Goal: Task Accomplishment & Management: Use online tool/utility

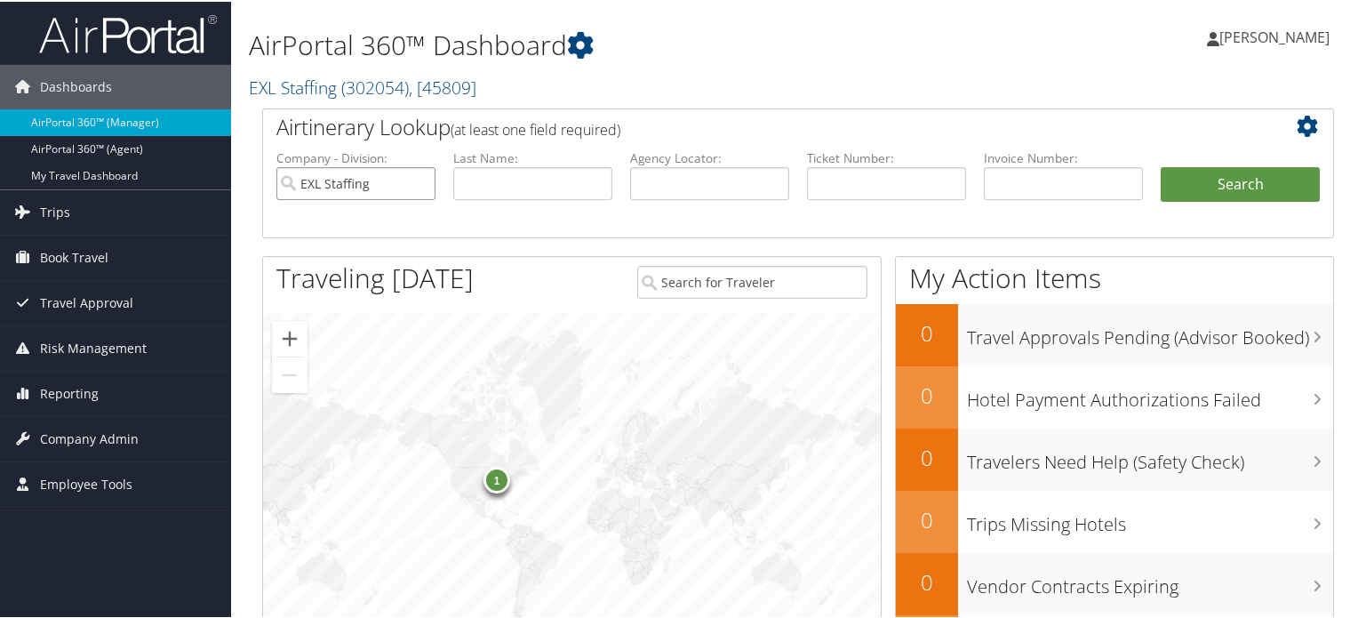
click at [414, 183] on input "EXL Staffing" at bounding box center [355, 181] width 159 height 33
click at [679, 187] on input "text" at bounding box center [709, 181] width 159 height 33
paste input "MZAEOV"
type input "MZAEOV"
click at [1250, 187] on button "Search" at bounding box center [1240, 183] width 159 height 36
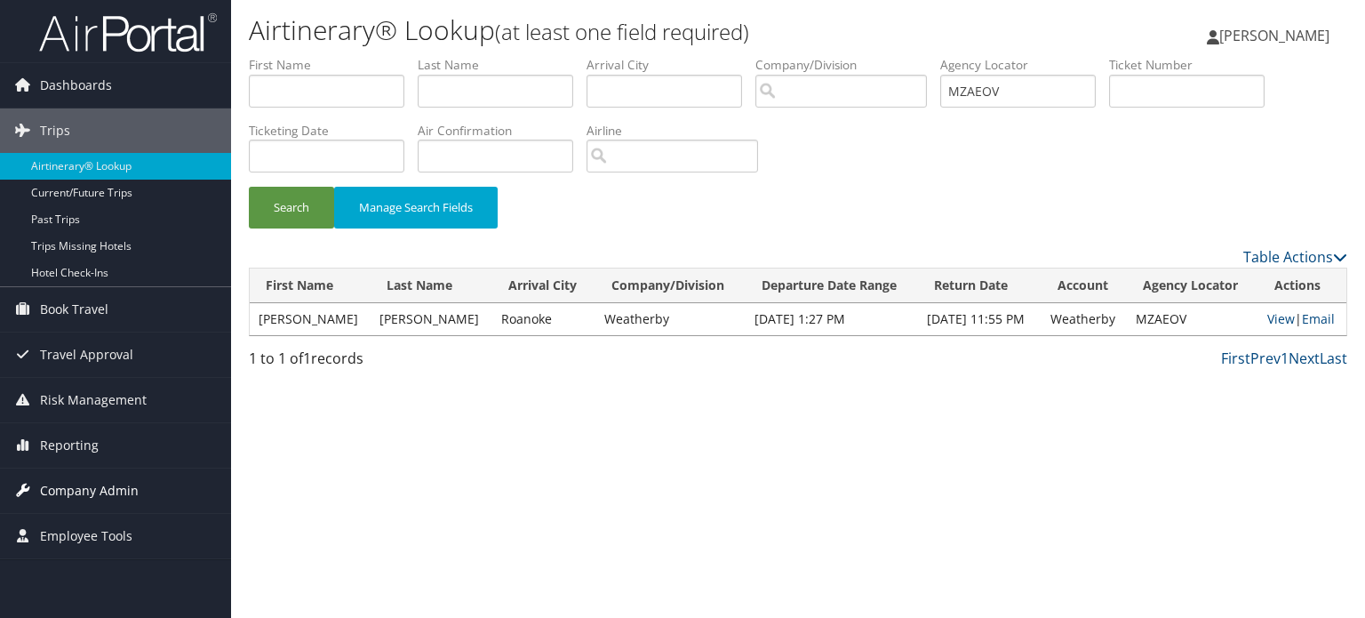
click at [95, 477] on span "Company Admin" at bounding box center [89, 490] width 99 height 44
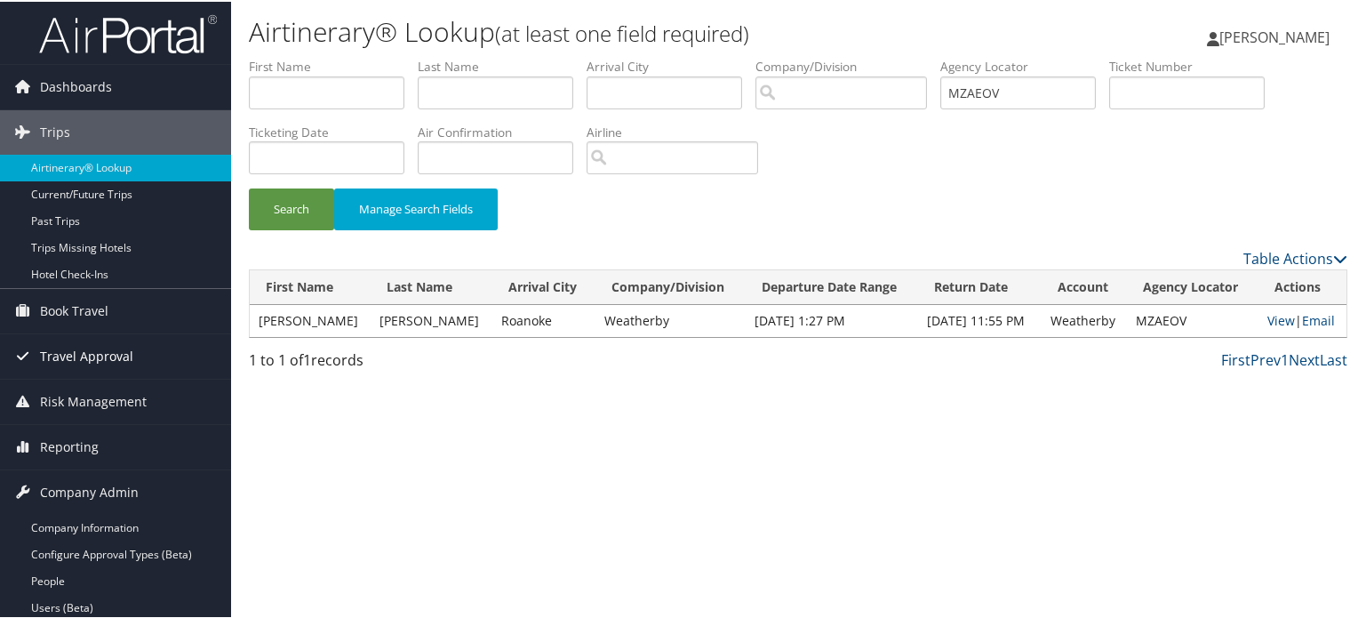
click at [92, 359] on span "Travel Approval" at bounding box center [86, 354] width 93 height 44
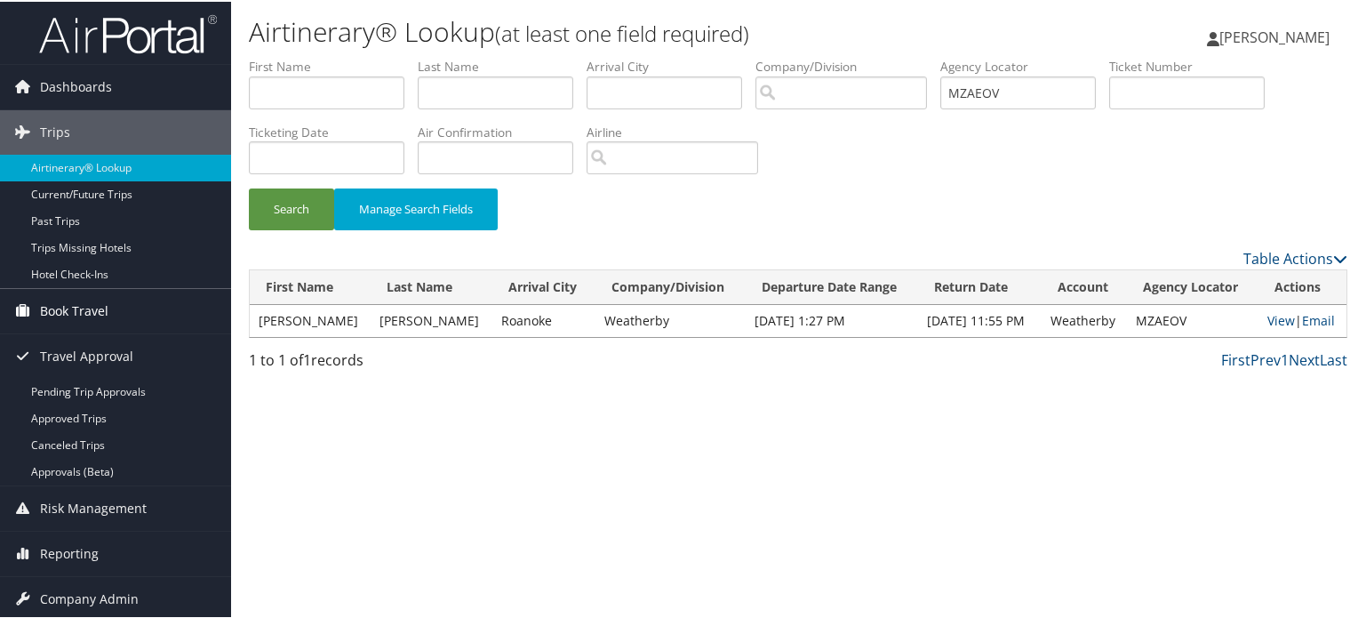
click at [100, 323] on span "Book Travel" at bounding box center [74, 309] width 68 height 44
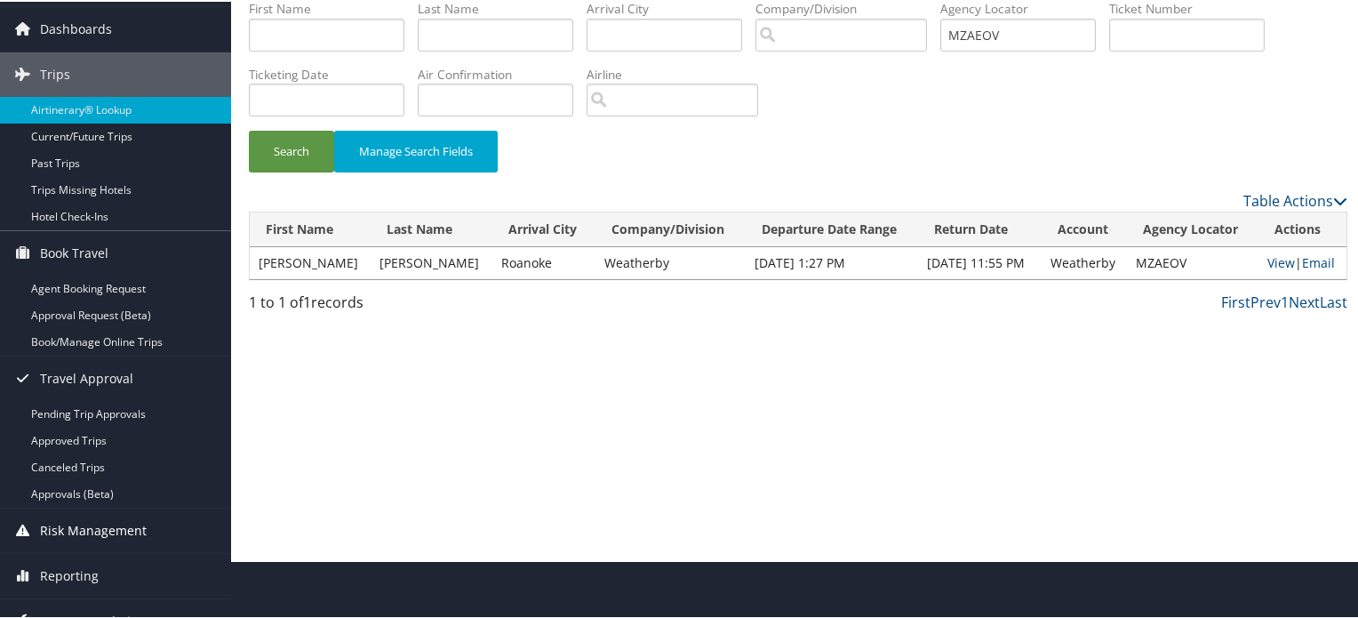
scroll to position [89, 0]
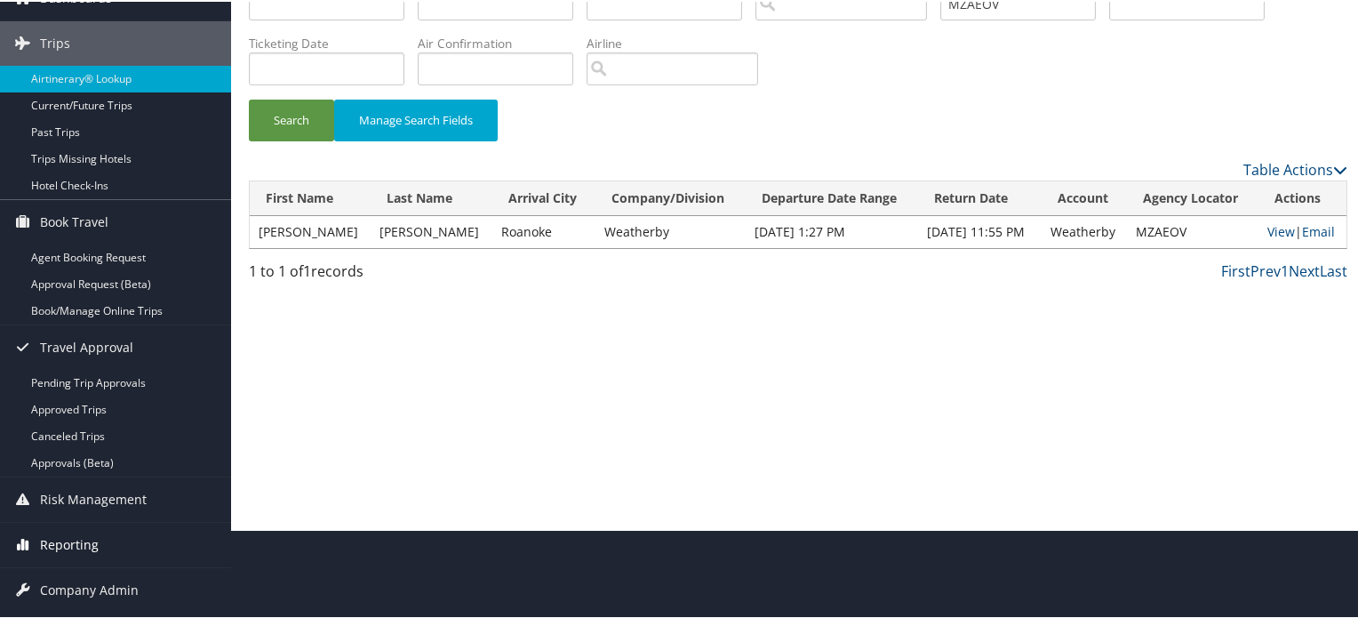
click at [96, 540] on link "Reporting" at bounding box center [115, 543] width 231 height 44
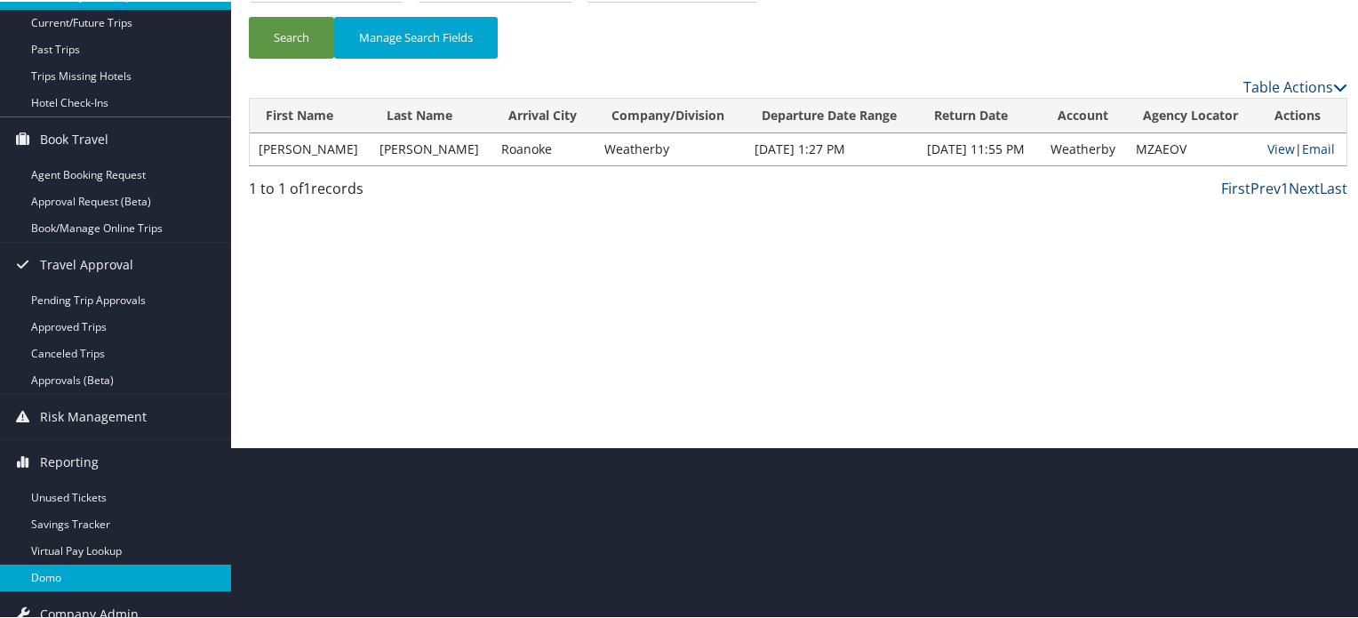
scroll to position [267, 0]
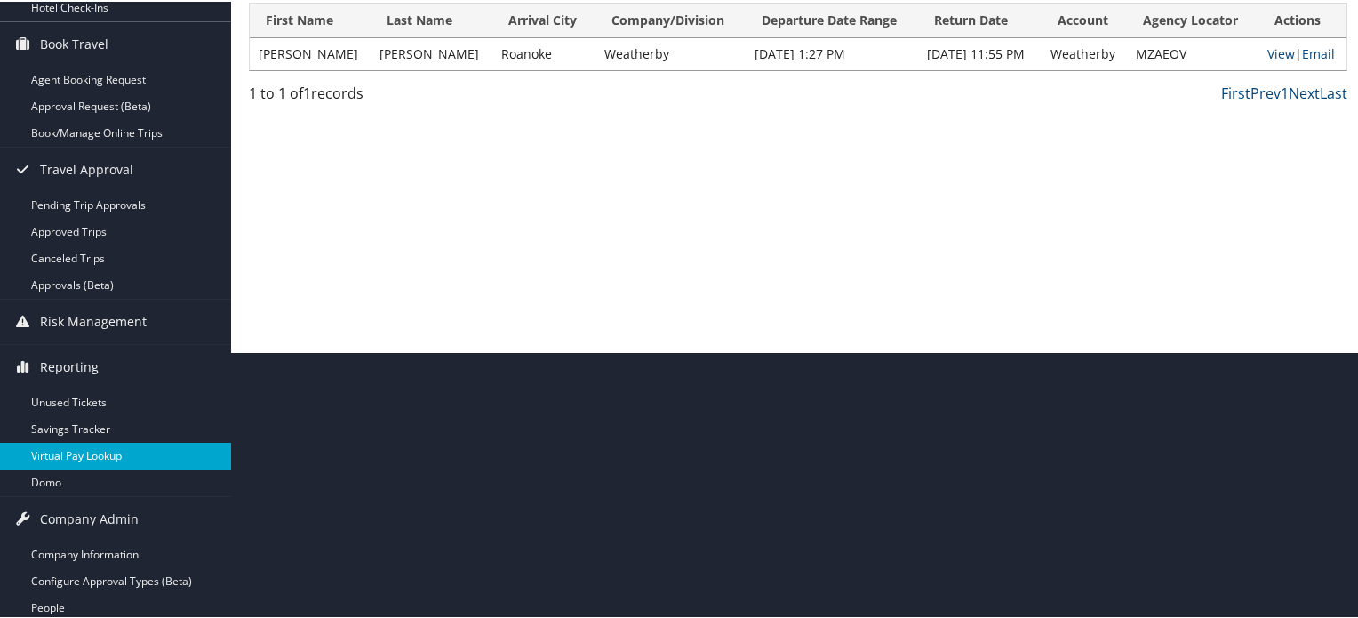
click at [98, 450] on link "Virtual Pay Lookup" at bounding box center [115, 454] width 231 height 27
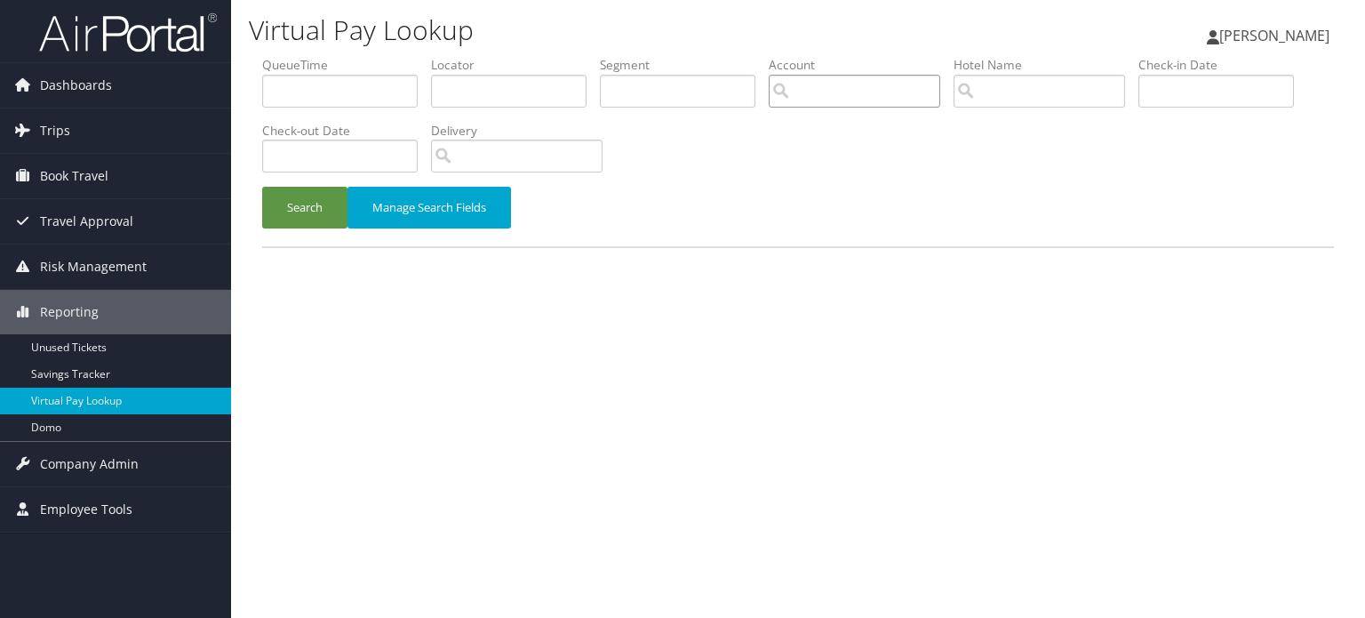
click at [818, 88] on input "search" at bounding box center [855, 91] width 172 height 33
click at [690, 81] on input "text" at bounding box center [678, 91] width 156 height 33
click at [829, 93] on input "search" at bounding box center [855, 91] width 172 height 33
click at [498, 106] on input "text" at bounding box center [509, 91] width 156 height 33
click at [497, 95] on input "text" at bounding box center [509, 91] width 156 height 33
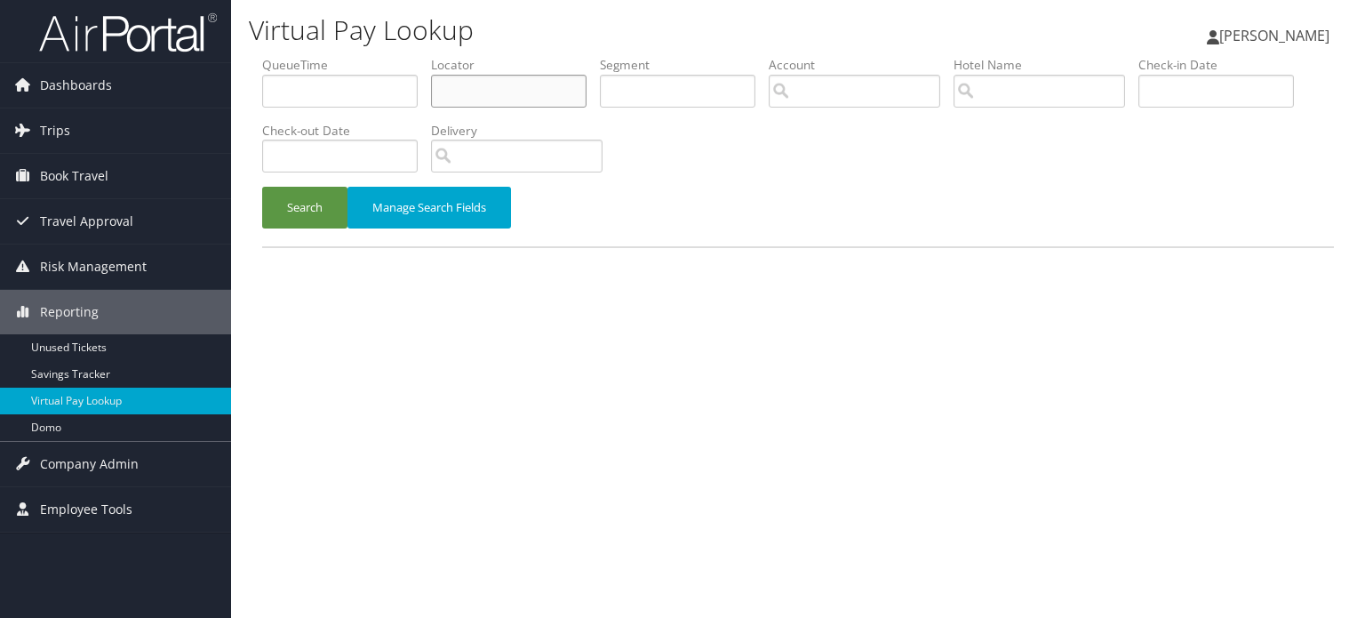
paste input "MZAEOV"
type input "MZAEOV"
click at [313, 208] on button "Search" at bounding box center [304, 208] width 85 height 42
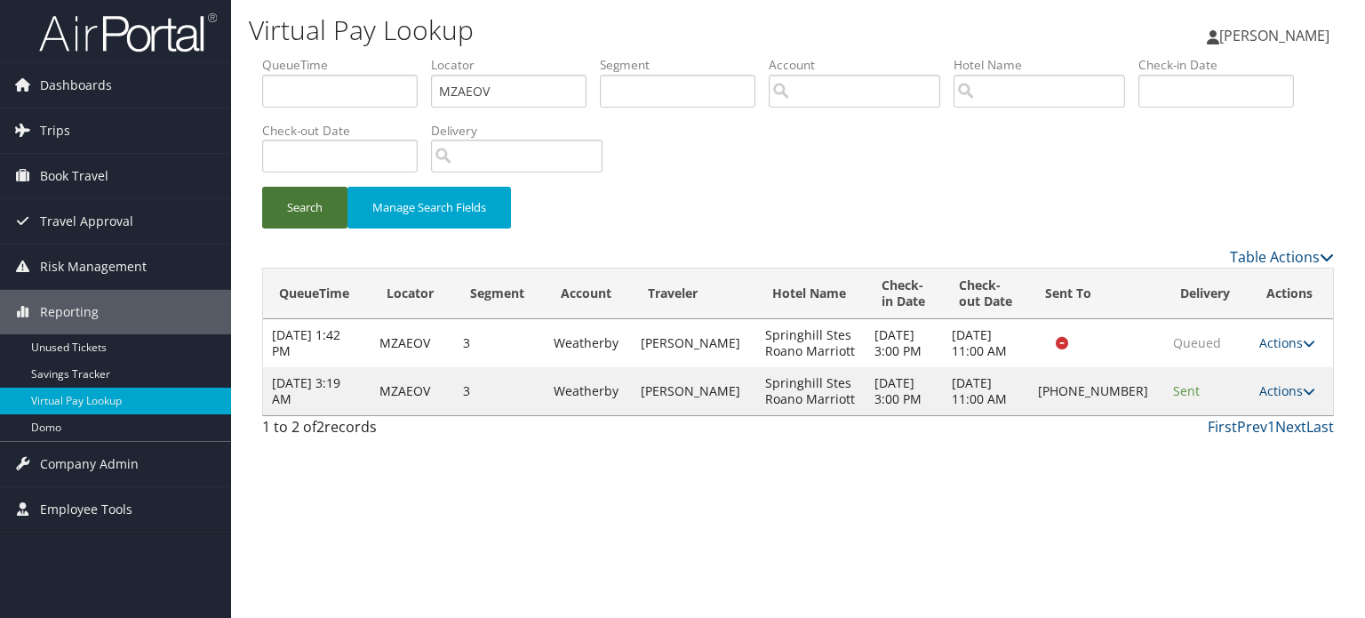
click at [287, 198] on button "Search" at bounding box center [304, 208] width 85 height 42
click at [1287, 398] on link "Actions" at bounding box center [1287, 390] width 56 height 17
click at [322, 219] on button "Search" at bounding box center [304, 208] width 85 height 42
click at [322, 217] on button "Search" at bounding box center [304, 208] width 85 height 42
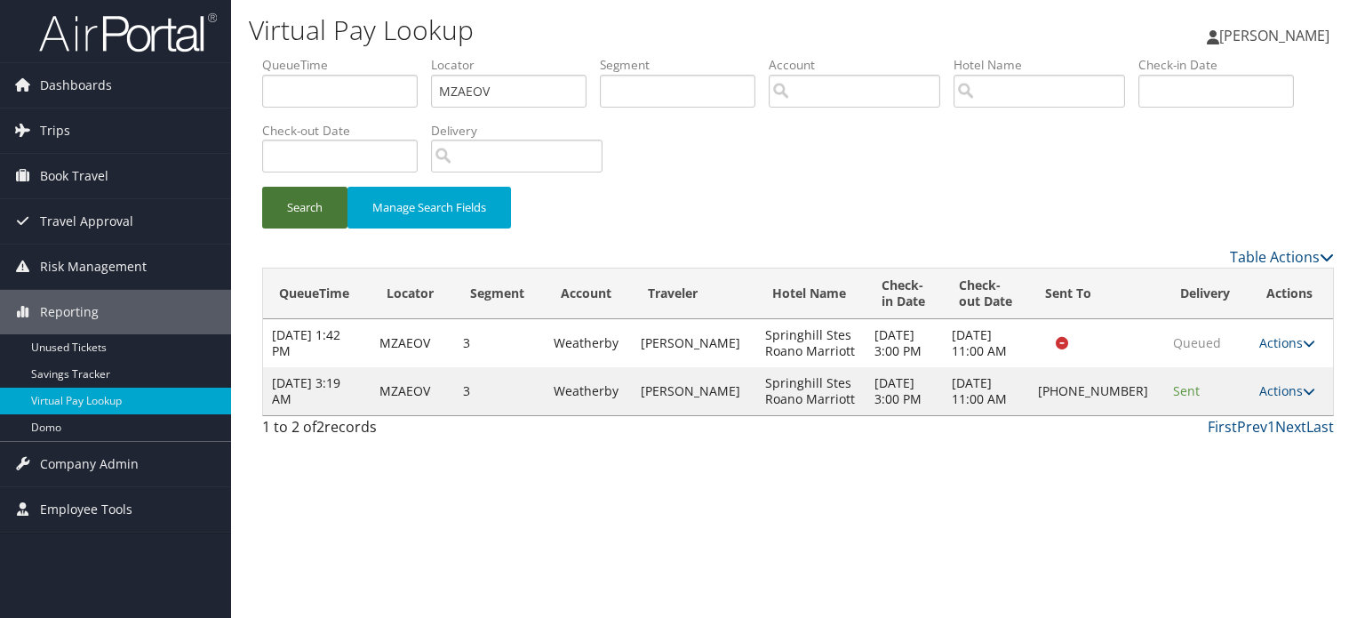
click at [322, 217] on button "Search" at bounding box center [304, 208] width 85 height 42
click at [321, 217] on button "Search" at bounding box center [304, 208] width 85 height 42
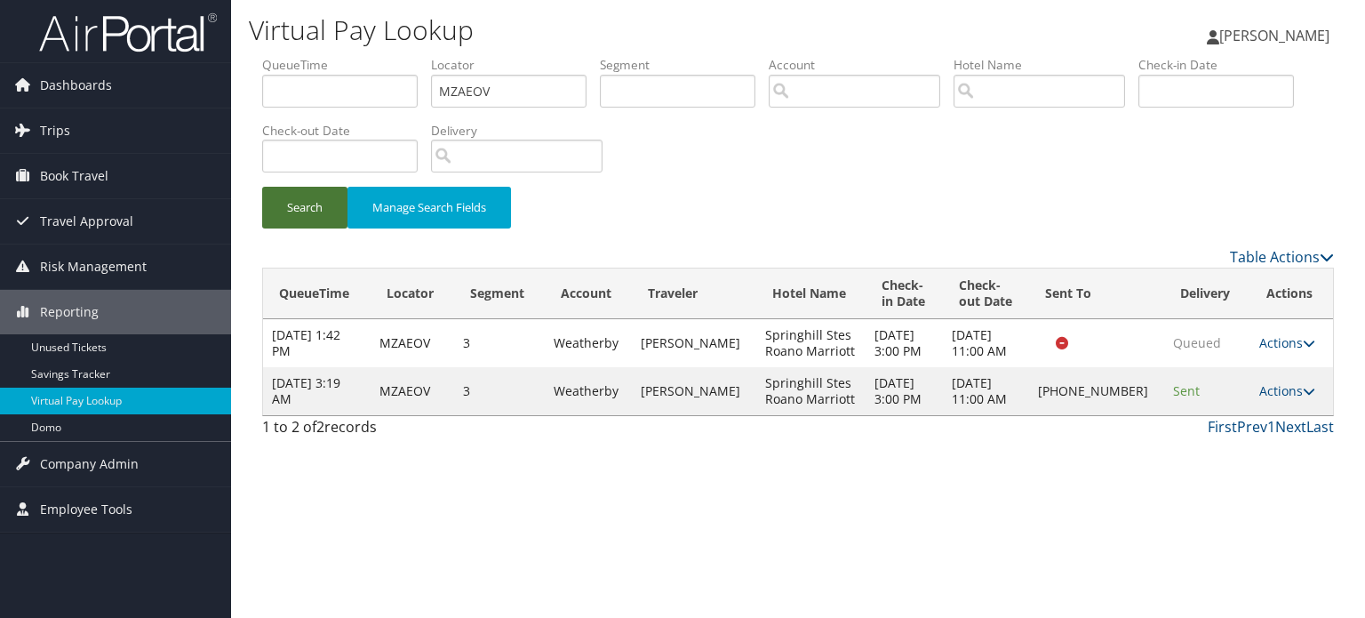
click at [321, 217] on button "Search" at bounding box center [304, 208] width 85 height 42
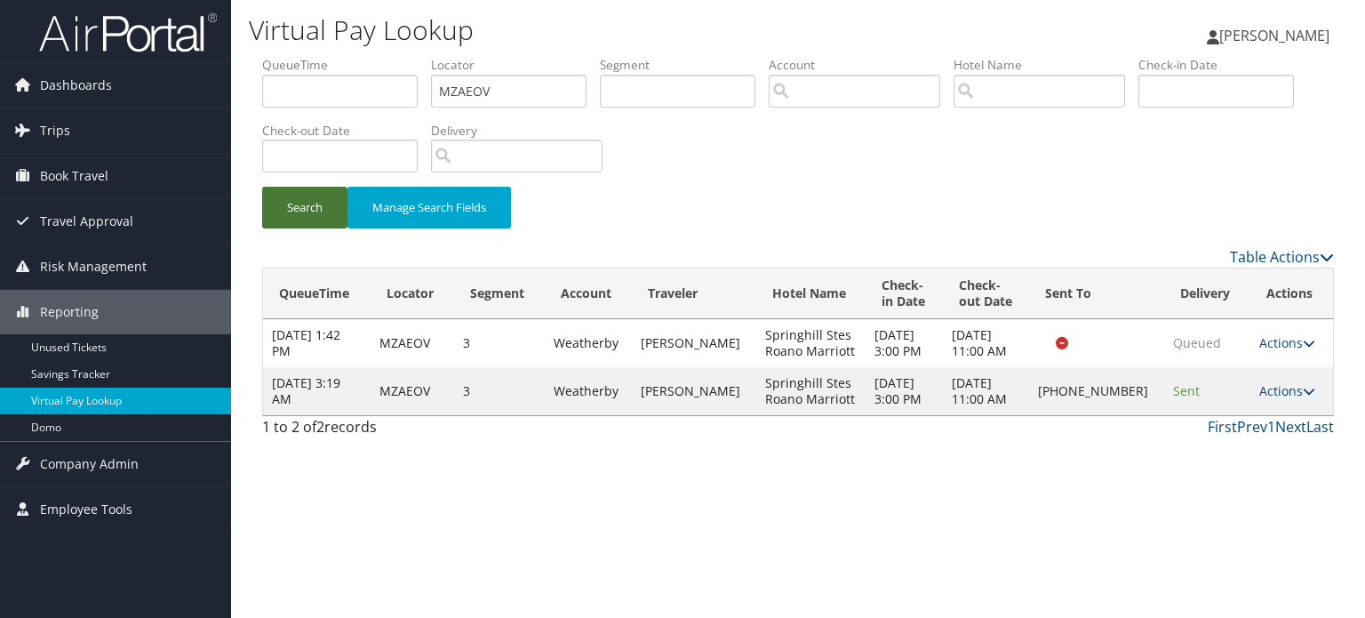
click at [323, 201] on button "Search" at bounding box center [304, 208] width 85 height 42
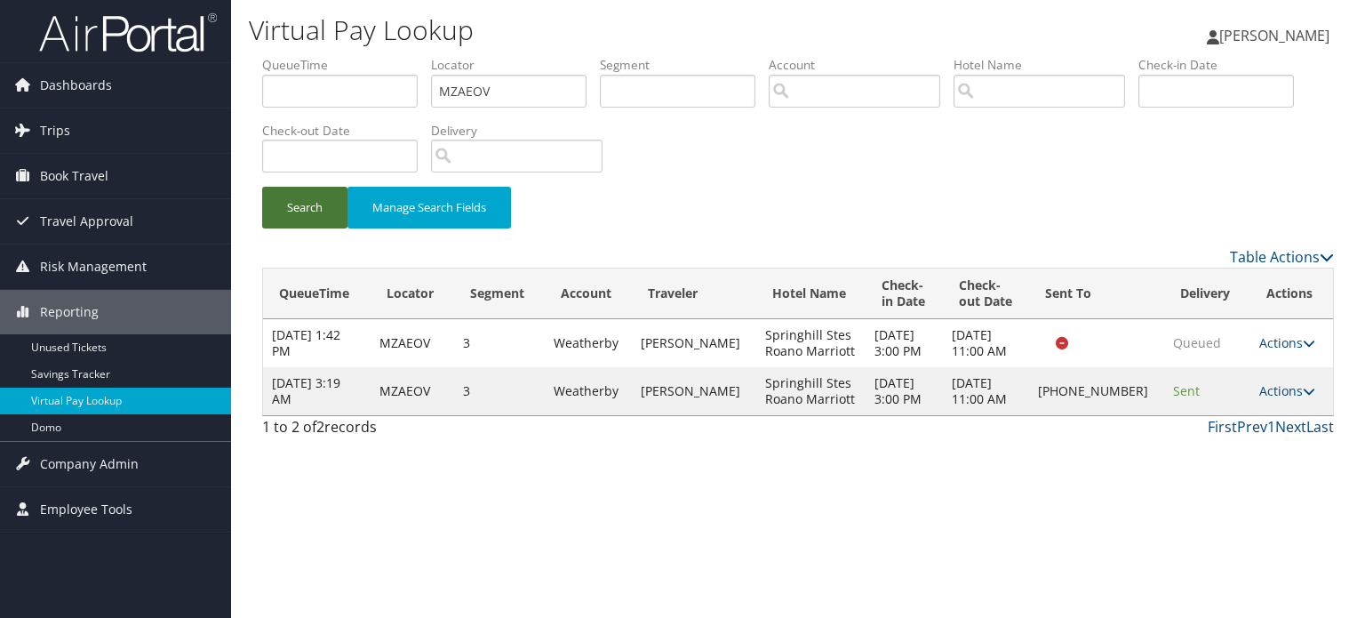
click at [323, 201] on button "Search" at bounding box center [304, 208] width 85 height 42
click at [313, 231] on div "Search Manage Search Fields" at bounding box center [798, 217] width 1098 height 60
click at [316, 205] on button "Search" at bounding box center [304, 208] width 85 height 42
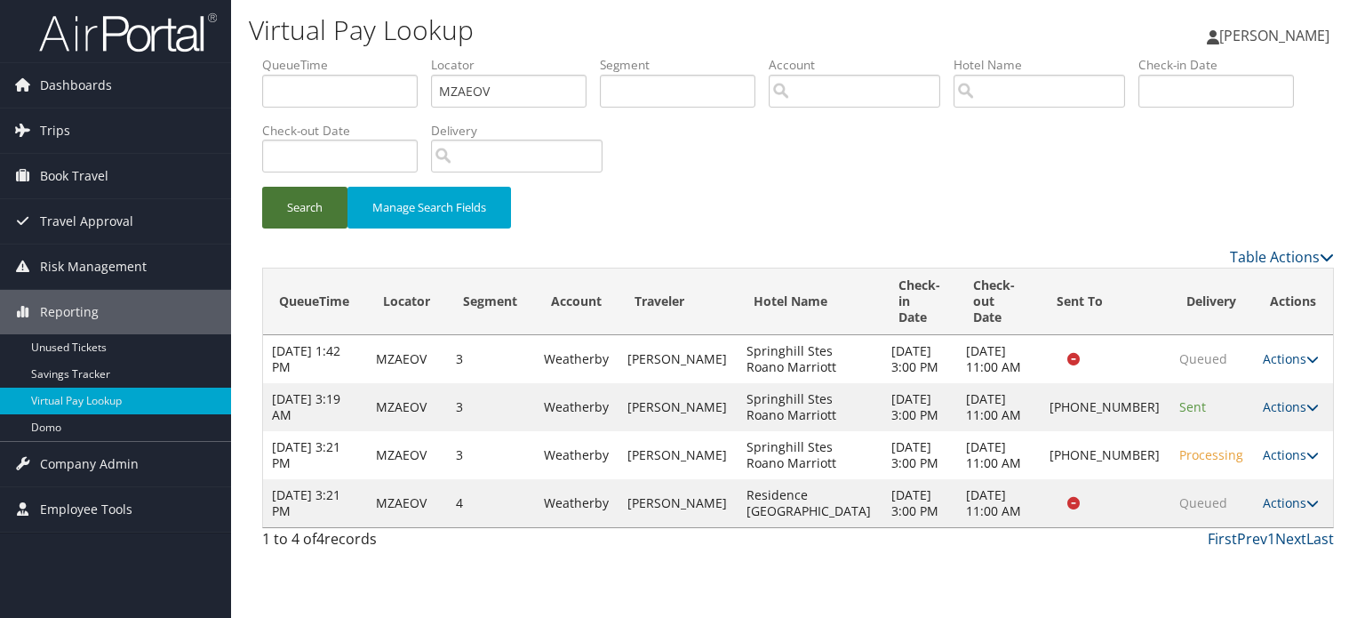
click at [313, 216] on button "Search" at bounding box center [304, 208] width 85 height 42
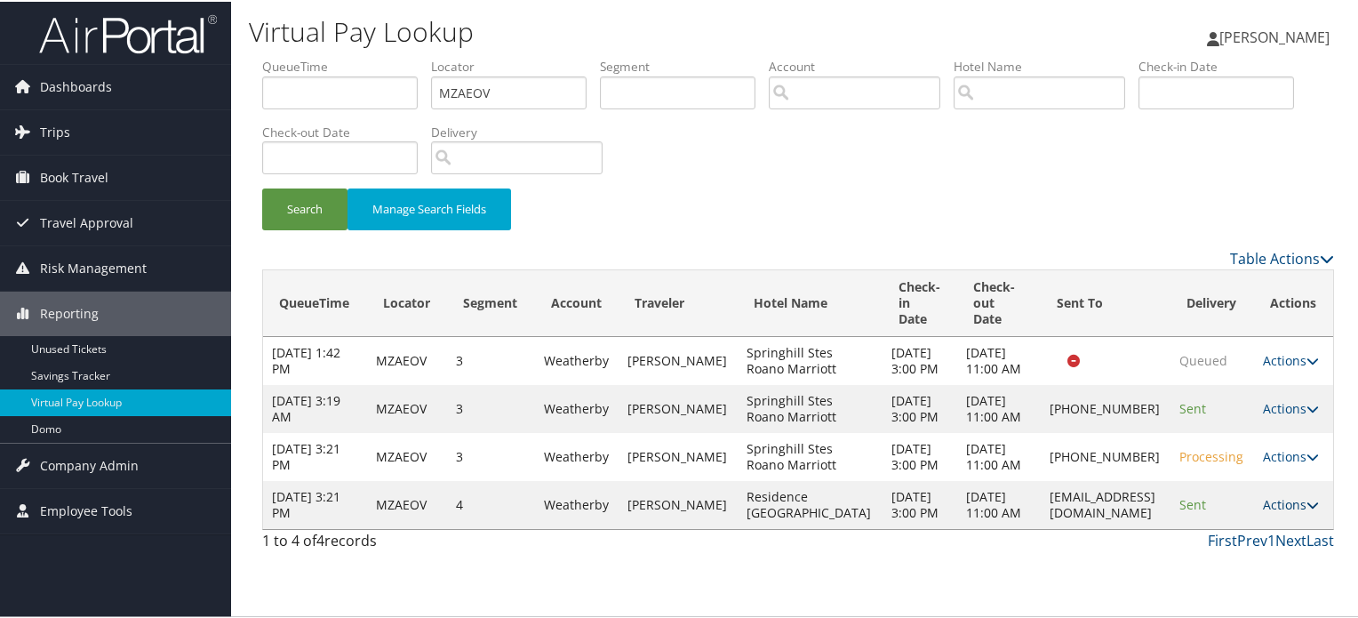
click at [1276, 511] on link "Actions" at bounding box center [1291, 502] width 56 height 17
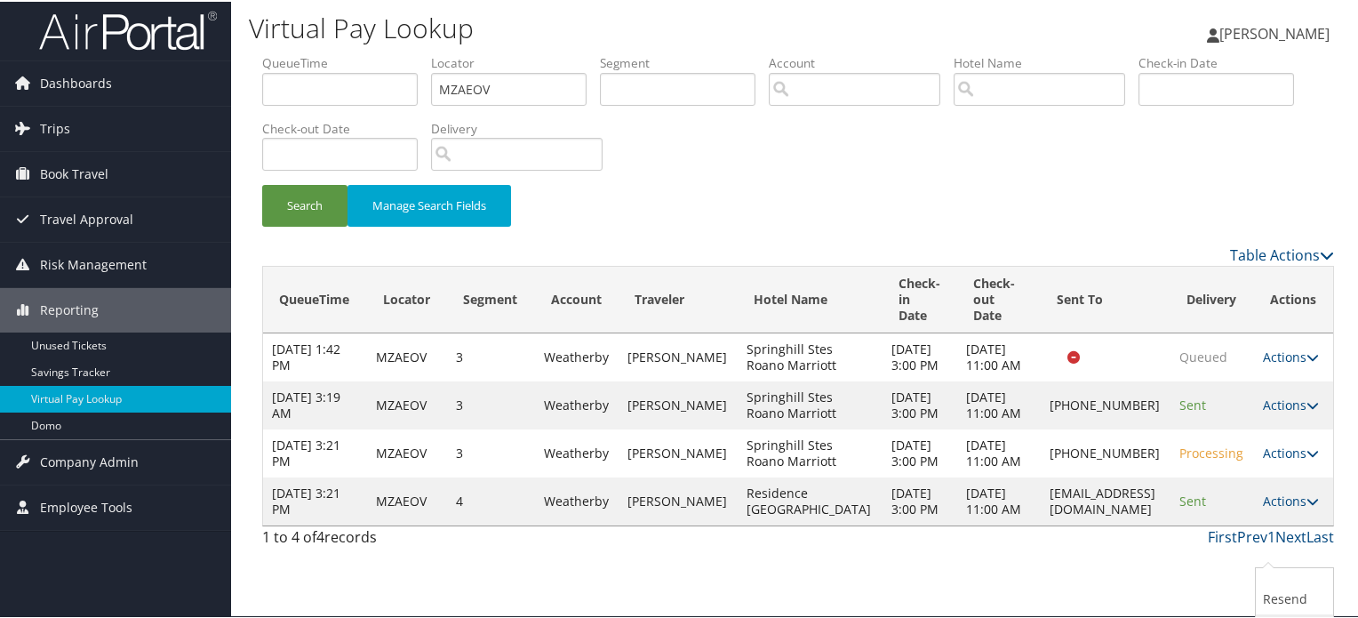
scroll to position [75, 0]
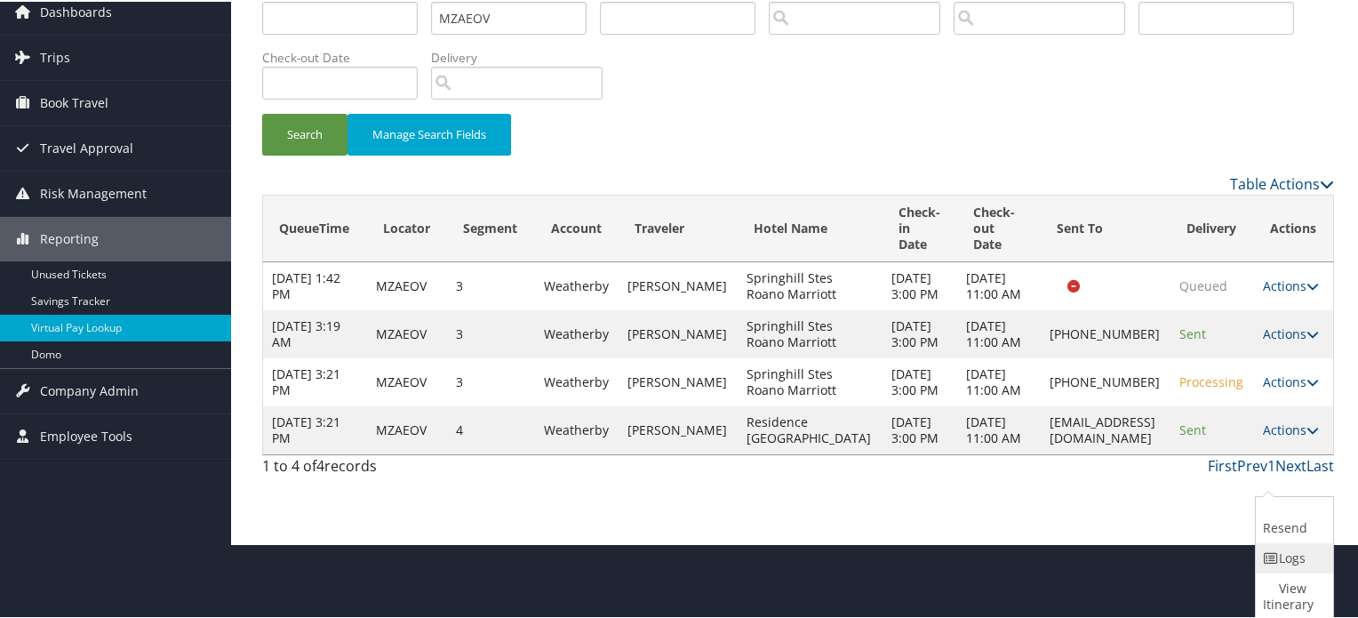
click at [1294, 554] on link "Logs" at bounding box center [1292, 556] width 73 height 30
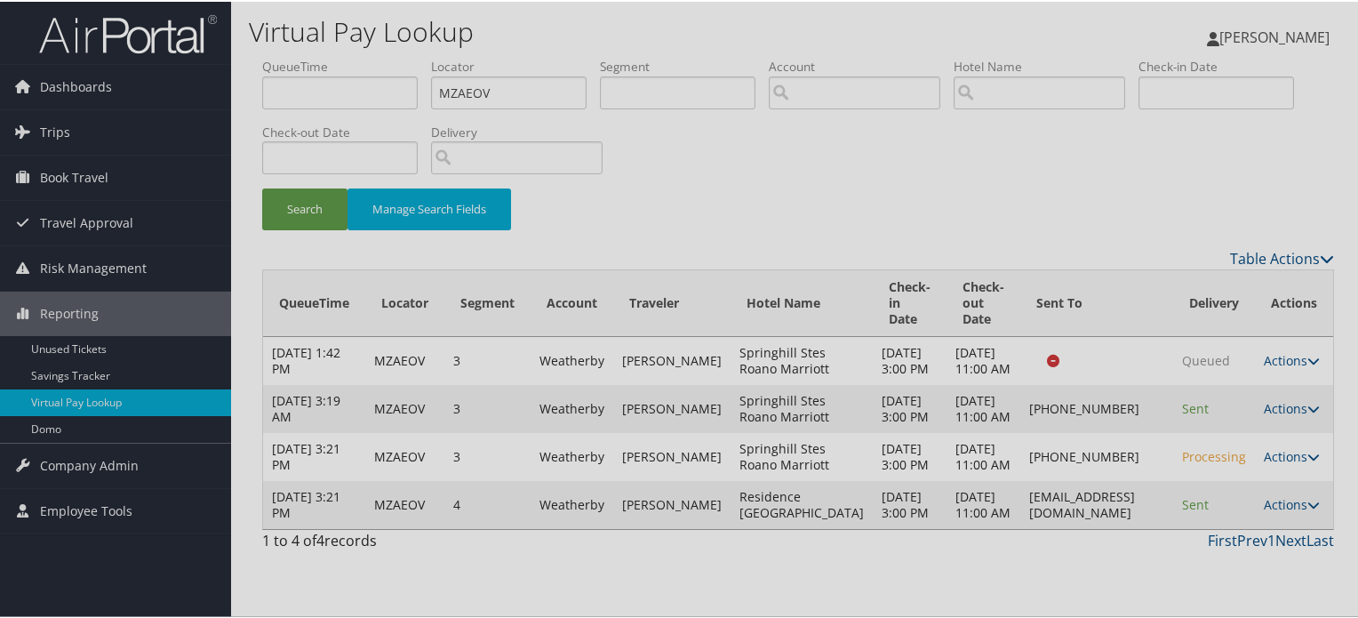
scroll to position [68, 0]
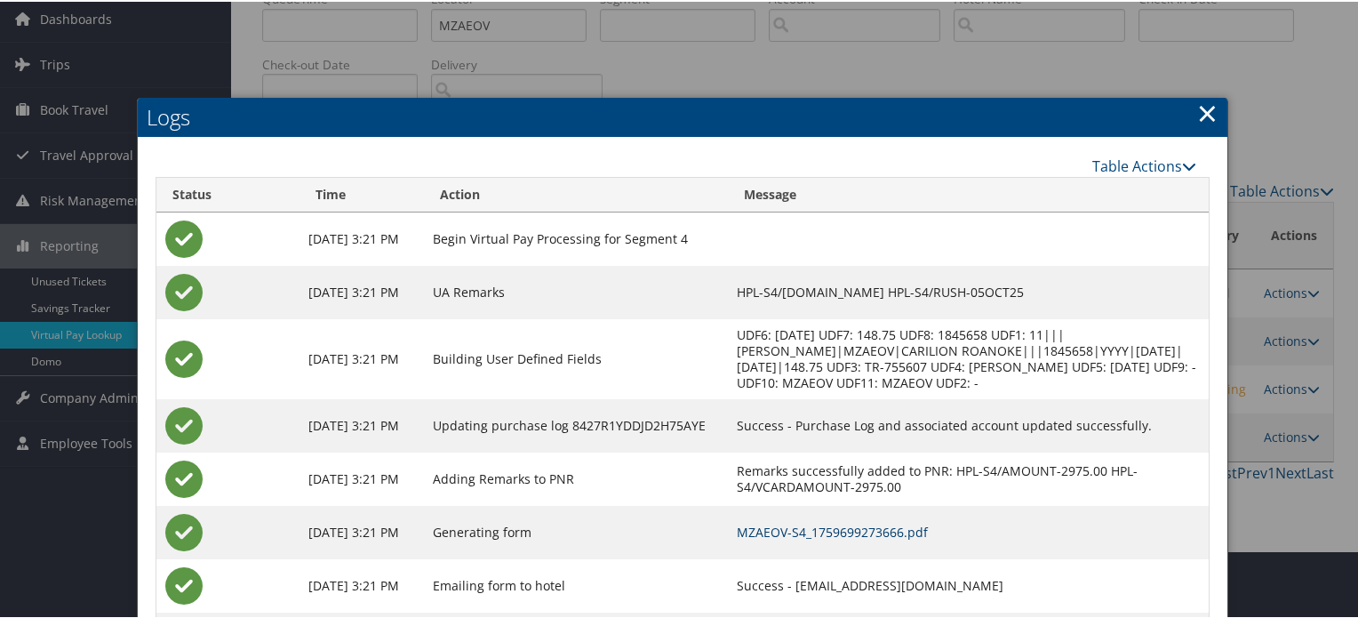
click at [860, 532] on link "MZAEOV-S4_1759699273666.pdf" at bounding box center [832, 530] width 191 height 17
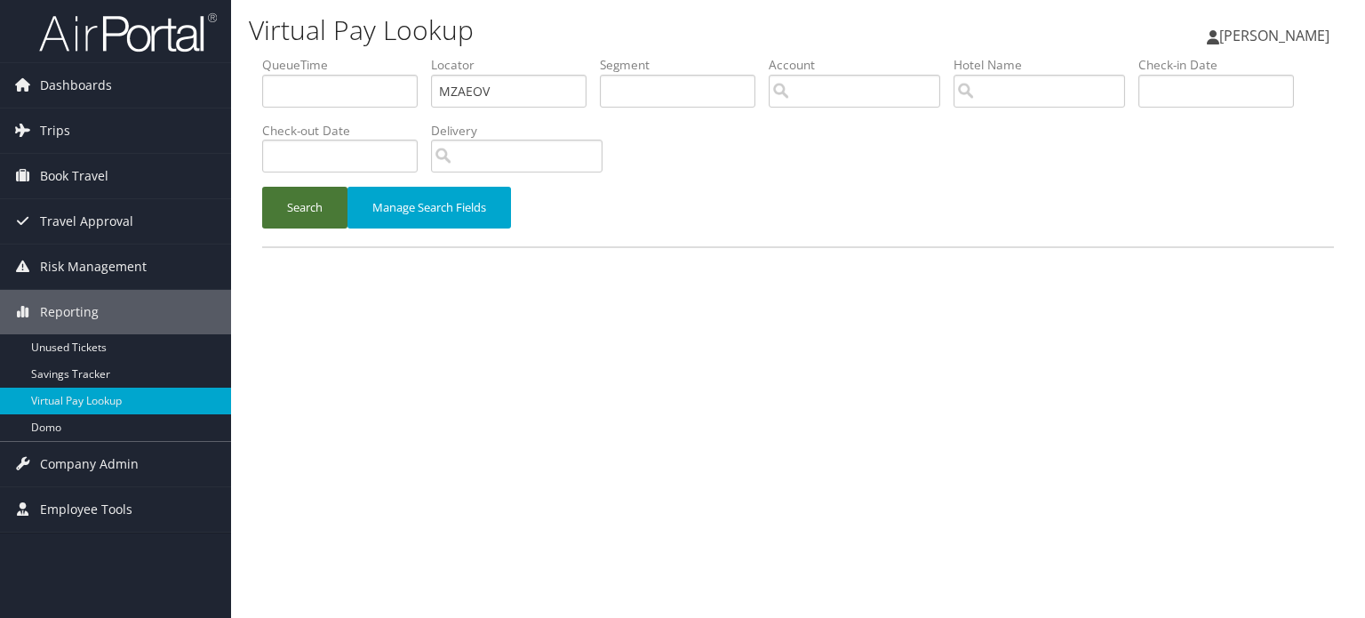
click at [270, 199] on button "Search" at bounding box center [304, 208] width 85 height 42
click at [303, 198] on button "Search" at bounding box center [304, 208] width 85 height 42
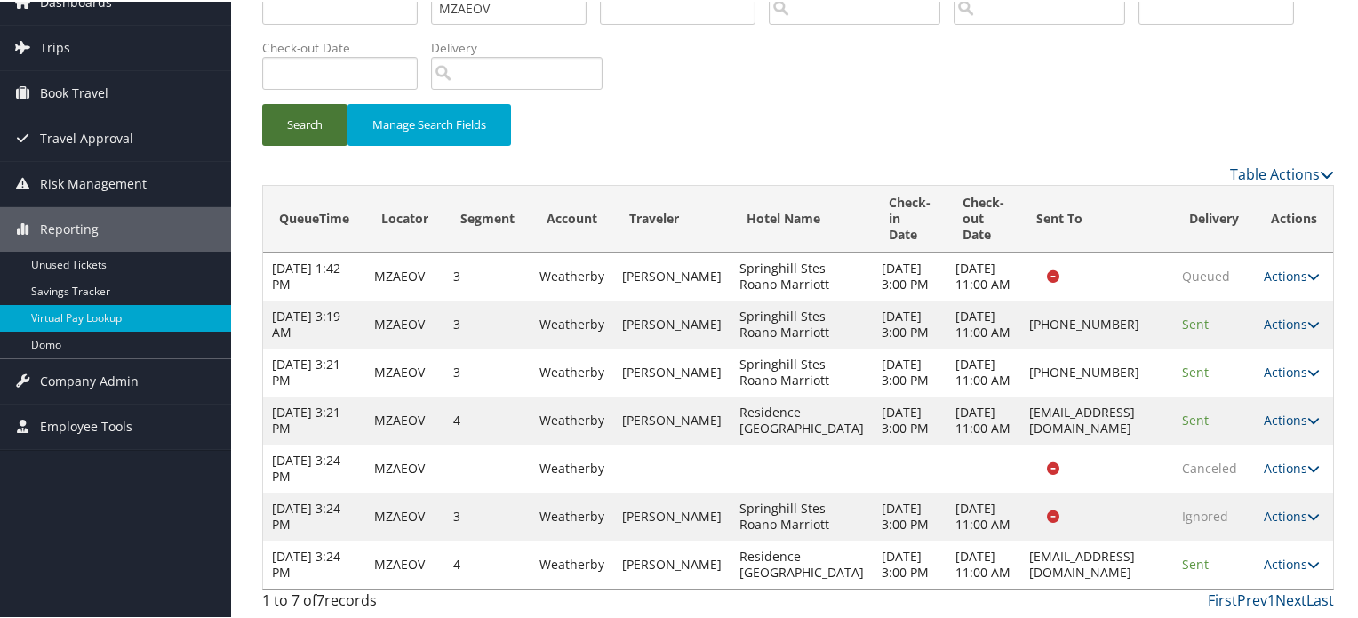
scroll to position [275, 0]
click at [1296, 506] on link "Actions" at bounding box center [1292, 514] width 56 height 17
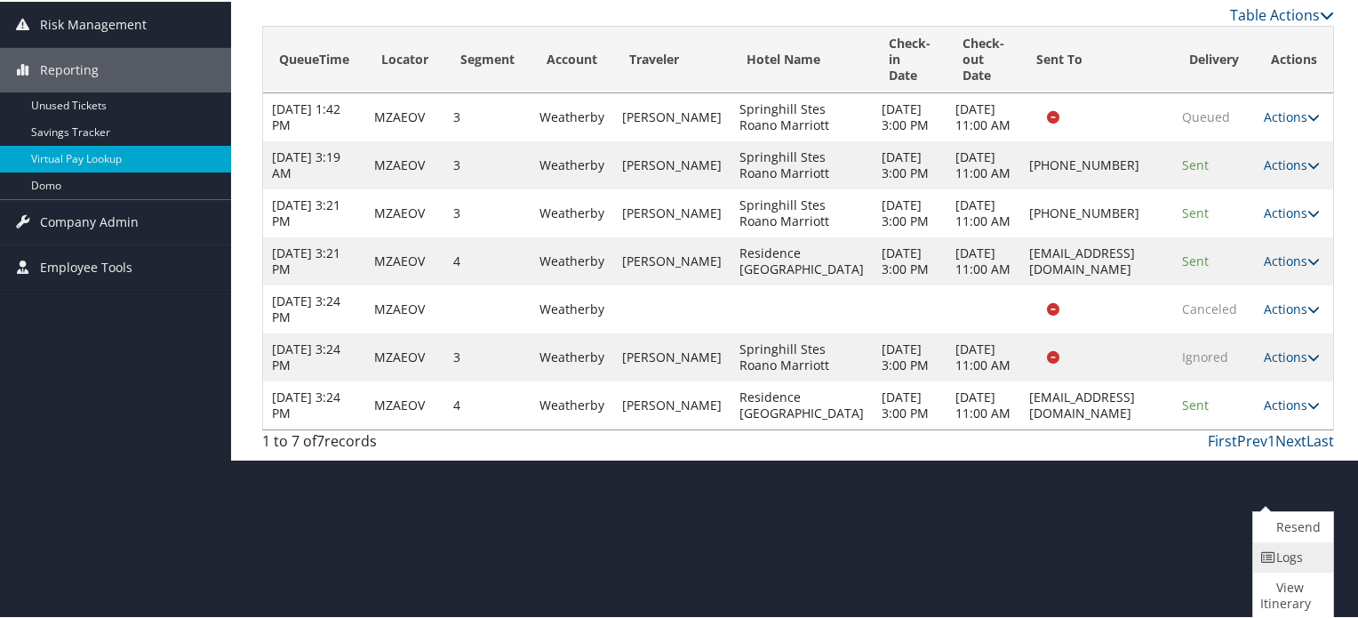
click at [1292, 546] on link "Logs" at bounding box center [1291, 555] width 76 height 30
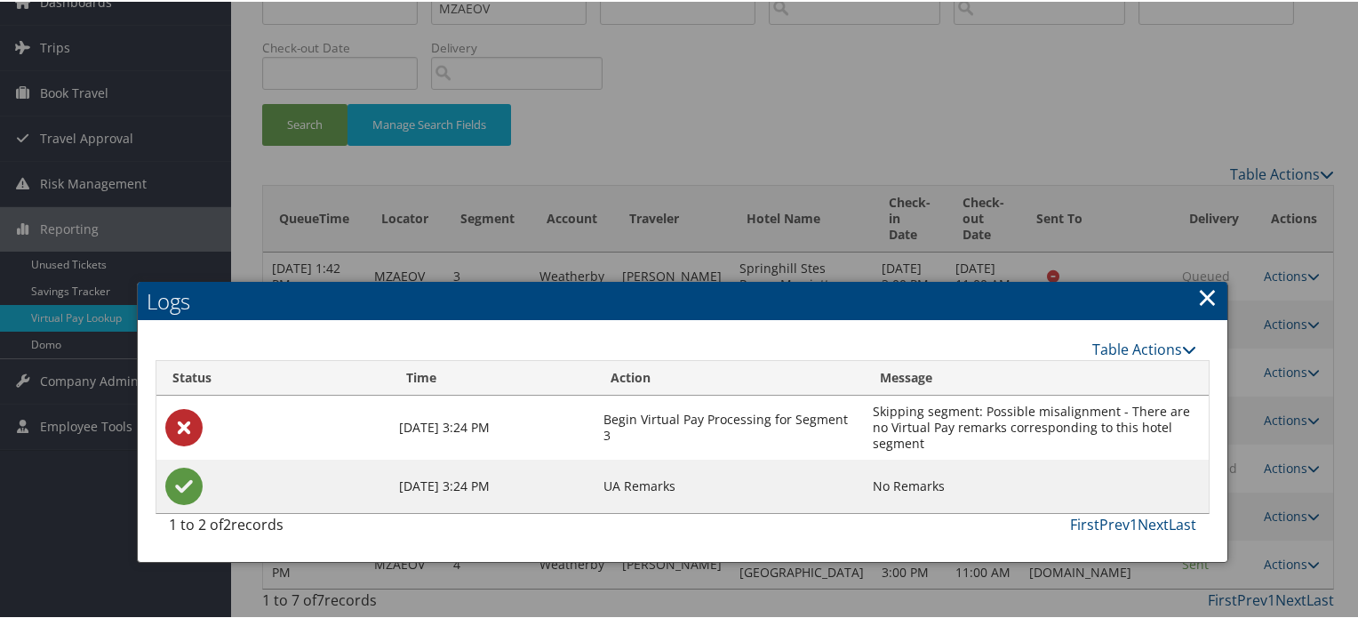
click at [1197, 277] on link "×" at bounding box center [1207, 295] width 20 height 36
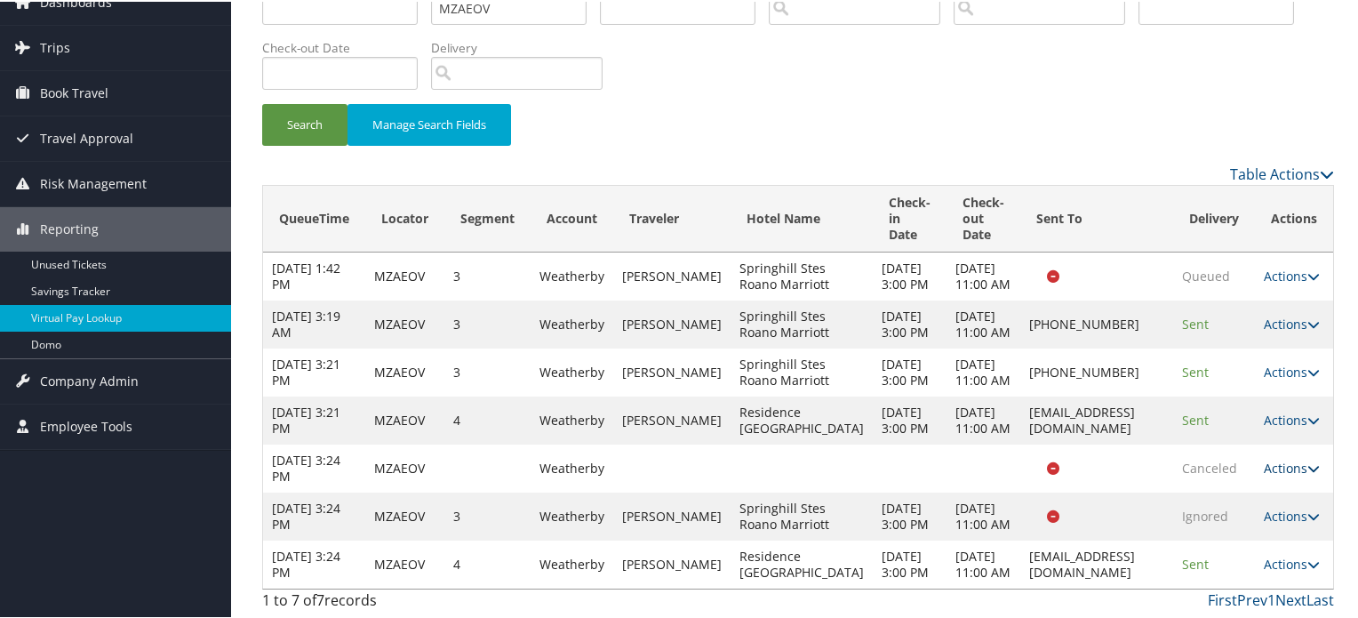
click at [1280, 458] on link "Actions" at bounding box center [1292, 466] width 56 height 17
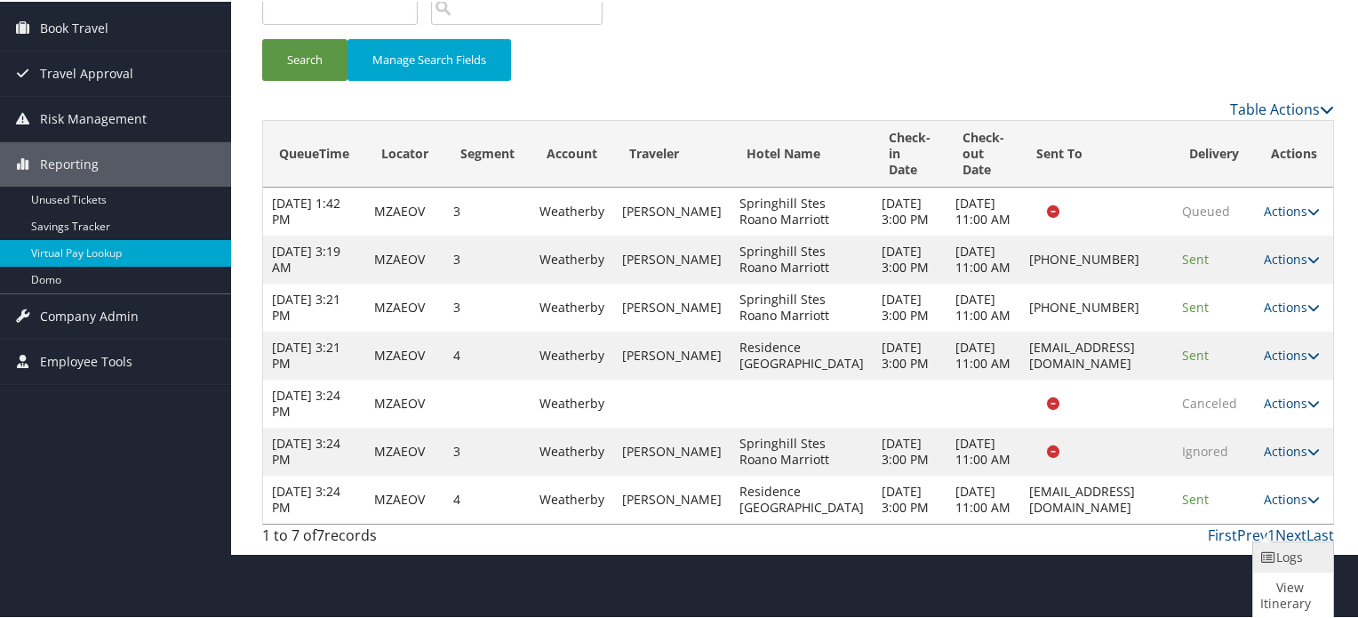
click at [1280, 540] on link "Logs" at bounding box center [1291, 555] width 76 height 30
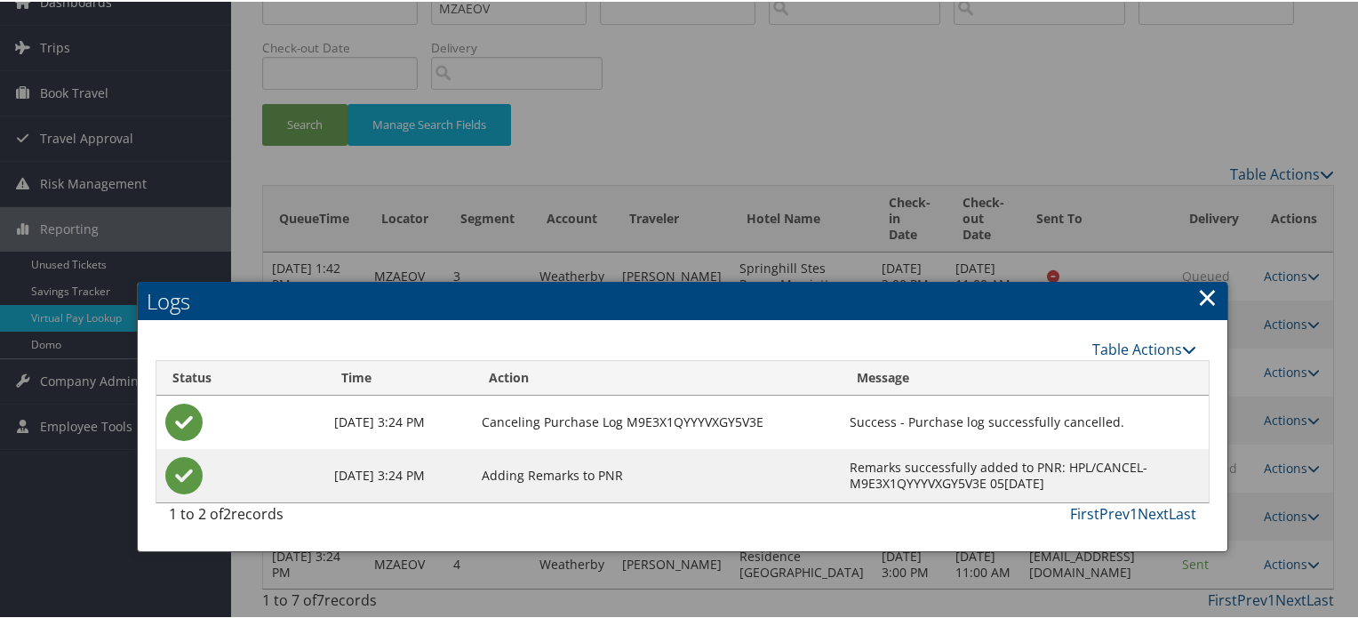
click at [1024, 386] on div at bounding box center [682, 309] width 1365 height 618
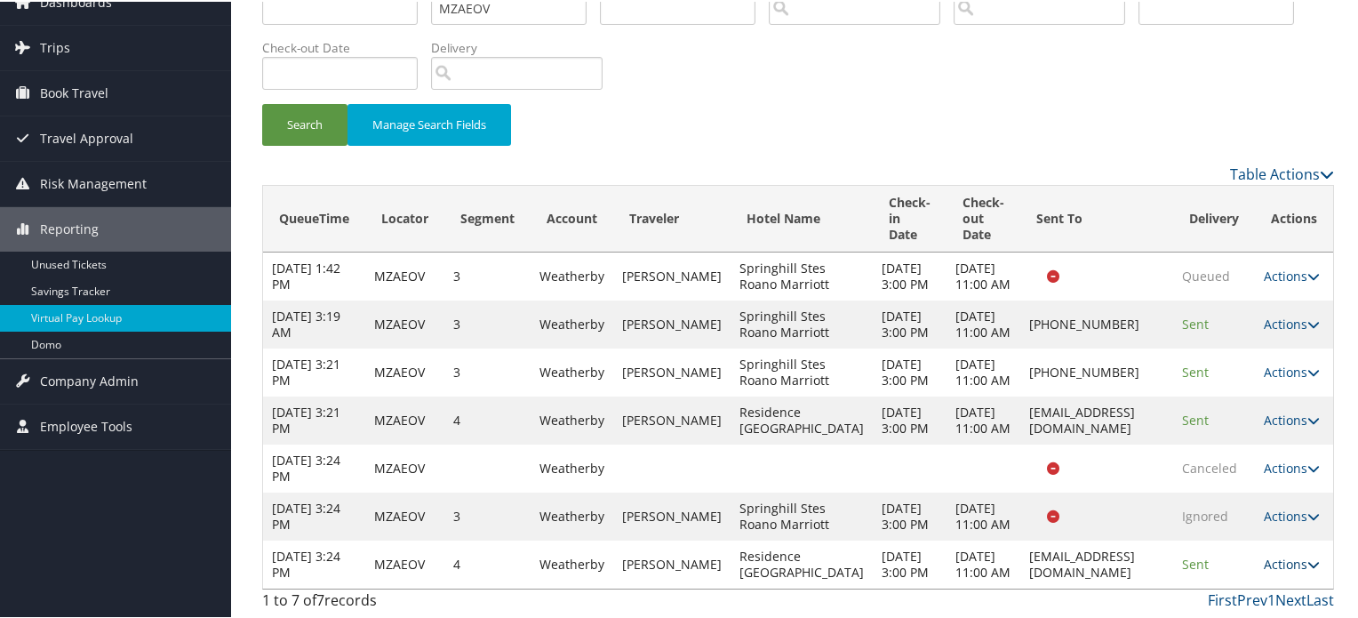
click at [1283, 554] on link "Actions" at bounding box center [1292, 562] width 56 height 17
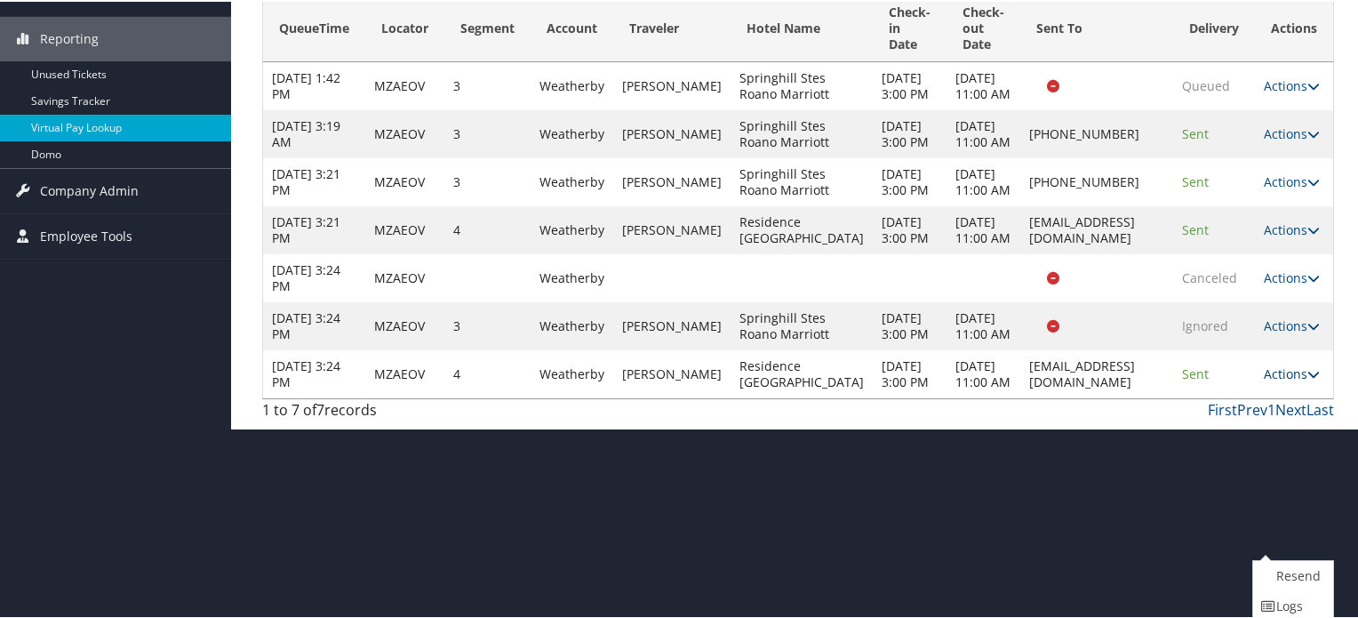
scroll to position [338, 0]
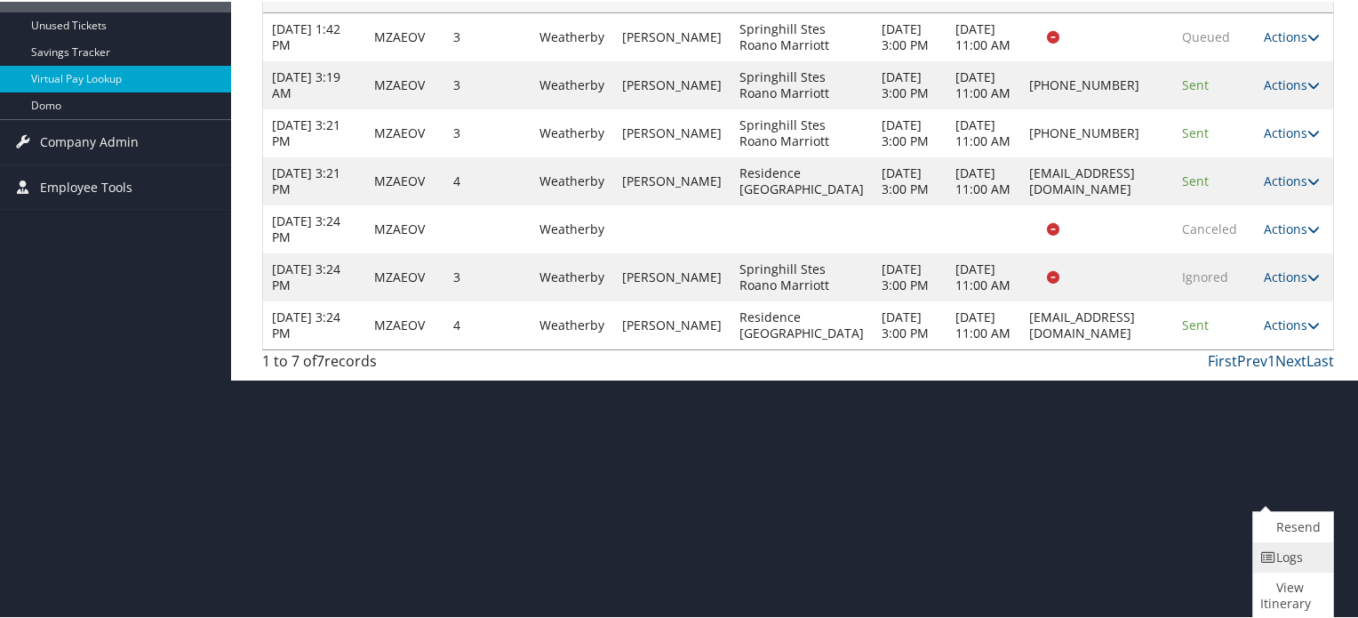
click at [1281, 554] on link "Logs" at bounding box center [1291, 555] width 76 height 30
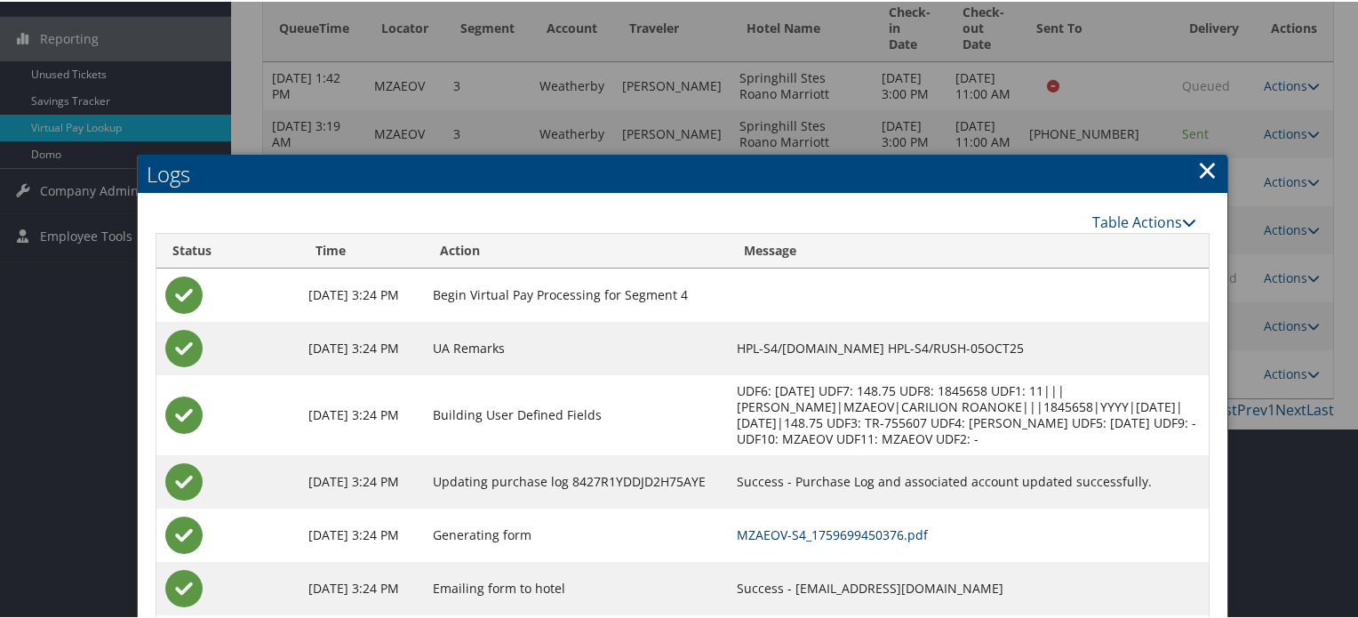
click at [899, 530] on link "MZAEOV-S4_1759699450376.pdf" at bounding box center [832, 532] width 191 height 17
